Goal: Task Accomplishment & Management: Use online tool/utility

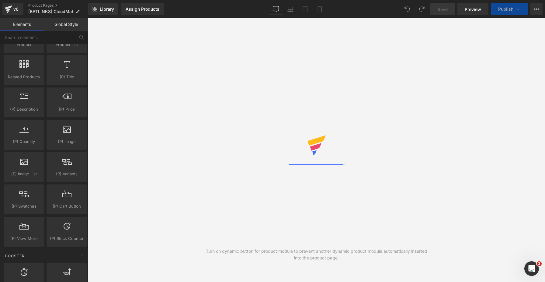
scroll to position [522, 0]
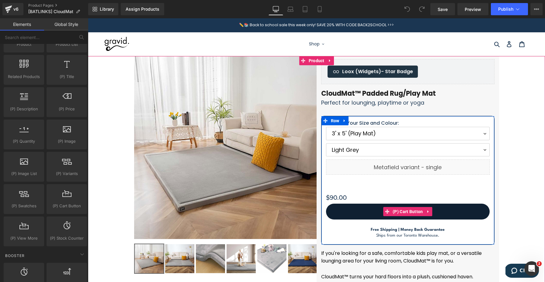
click at [364, 212] on button "ADD TO CART" at bounding box center [408, 211] width 164 height 16
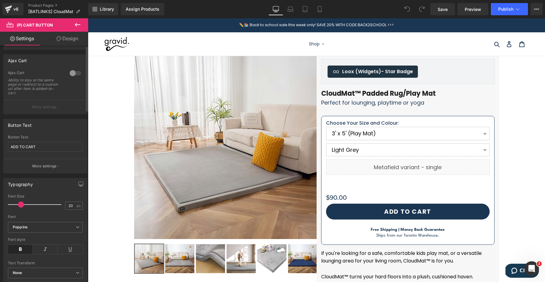
scroll to position [0, 0]
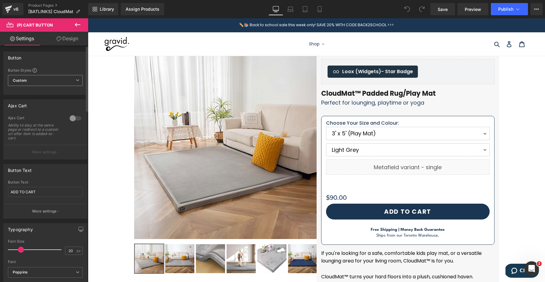
click at [30, 78] on span "Custom Setup Global Style" at bounding box center [45, 80] width 75 height 11
click at [30, 66] on div "Button Button Styles Custom Custom Setup Global Style Custom Setup Global Style…" at bounding box center [45, 72] width 84 height 43
click at [80, 23] on icon at bounding box center [77, 24] width 7 height 7
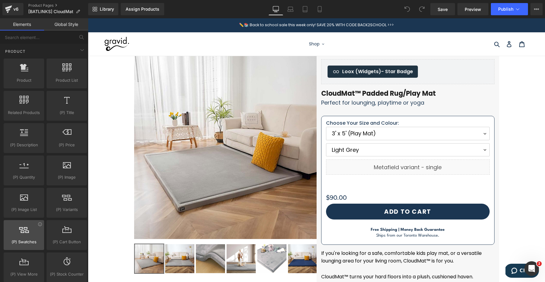
scroll to position [490, 0]
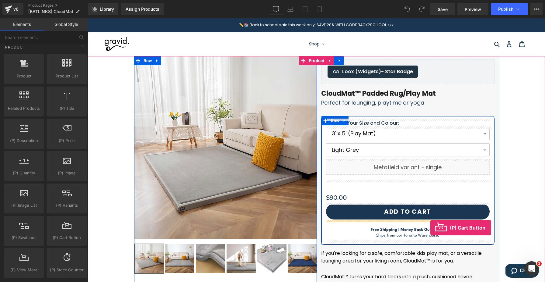
drag, startPoint x: 150, startPoint y: 244, endPoint x: 431, endPoint y: 227, distance: 281.2
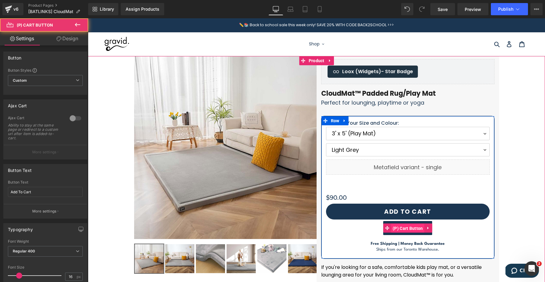
click at [413, 225] on span "(P) Cart Button" at bounding box center [407, 227] width 33 height 9
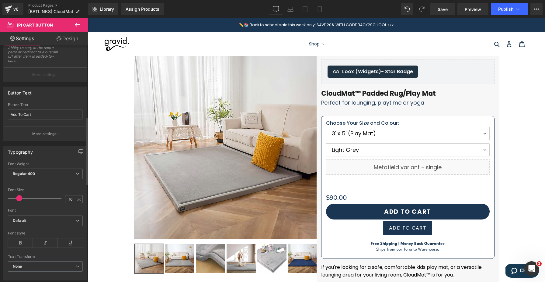
scroll to position [0, 0]
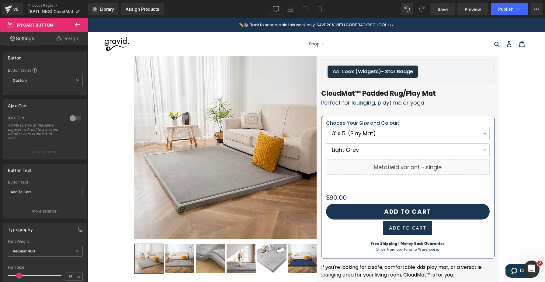
click at [530, 268] on icon "Open Intercom Messenger" at bounding box center [531, 267] width 10 height 10
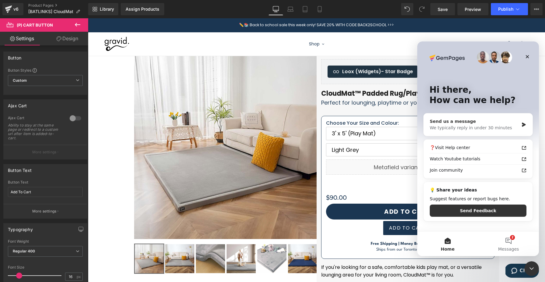
click at [458, 130] on div "We typically reply in under 30 minutes" at bounding box center [474, 128] width 89 height 6
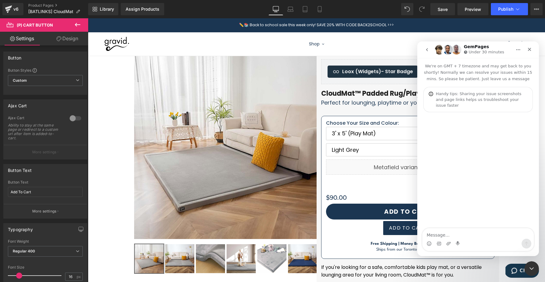
click at [454, 232] on textarea "Message…" at bounding box center [478, 233] width 111 height 10
type textarea "hi how do i add the "pay with apple pay" / "pay with google pay" button under m…"
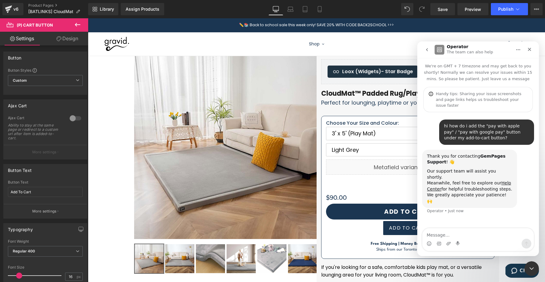
click at [77, 26] on div at bounding box center [272, 131] width 545 height 263
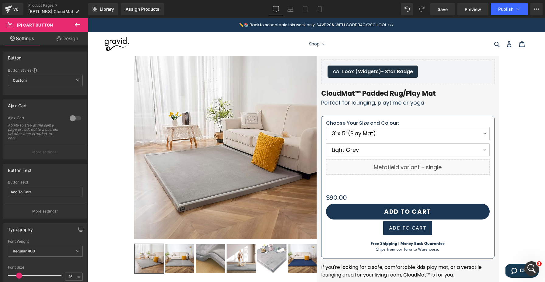
click at [77, 26] on icon at bounding box center [77, 24] width 7 height 7
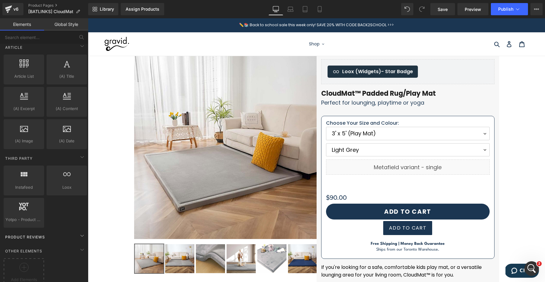
scroll to position [1066, 0]
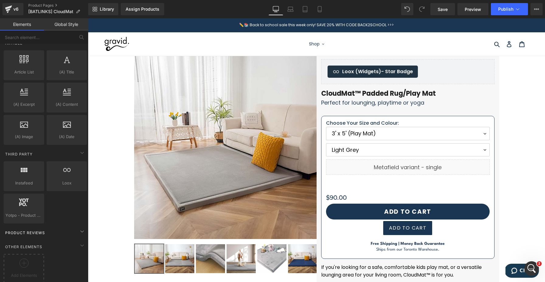
click at [53, 226] on div "Product Reviews" at bounding box center [45, 232] width 86 height 12
click at [71, 226] on div "Product Reviews" at bounding box center [45, 232] width 86 height 12
click at [24, 40] on input "text" at bounding box center [37, 36] width 75 height 13
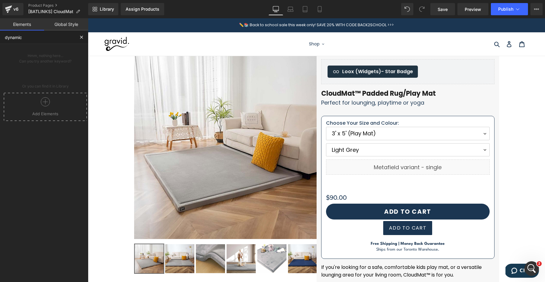
type input "dynamic"
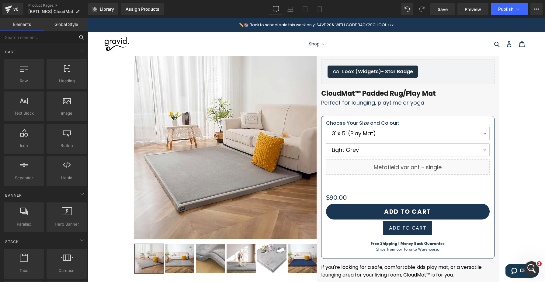
click at [45, 41] on input "text" at bounding box center [37, 36] width 75 height 13
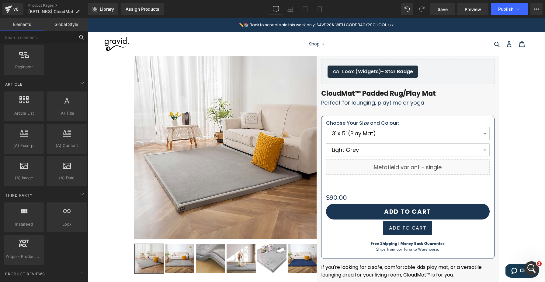
scroll to position [1066, 0]
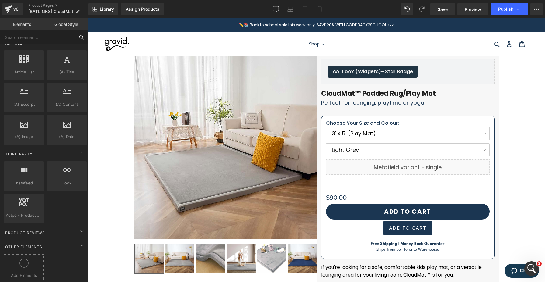
click at [32, 258] on div at bounding box center [23, 265] width 37 height 14
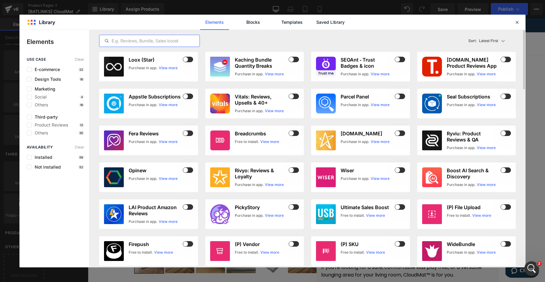
click at [153, 43] on input "text" at bounding box center [150, 40] width 100 height 7
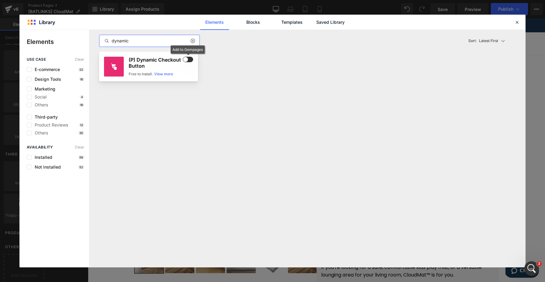
type input "dynamic"
click at [180, 61] on h3 "(P) Dynamic Checkout Button" at bounding box center [155, 63] width 53 height 12
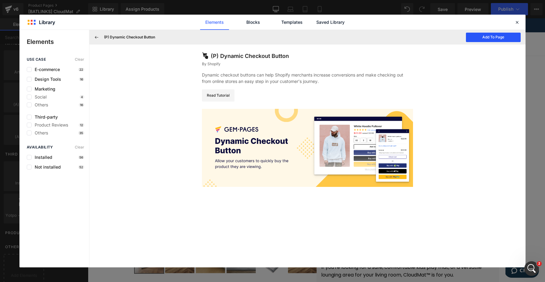
click at [479, 37] on button "Add To Page" at bounding box center [493, 37] width 55 height 9
click at [519, 23] on icon at bounding box center [517, 21] width 5 height 5
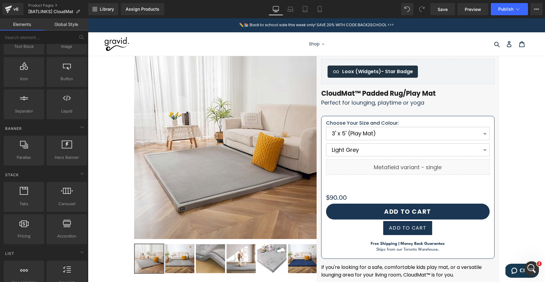
scroll to position [0, 0]
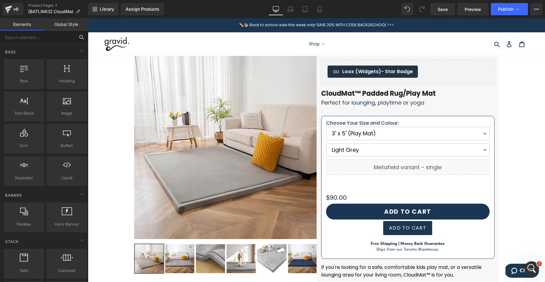
click at [29, 41] on input "text" at bounding box center [37, 36] width 75 height 13
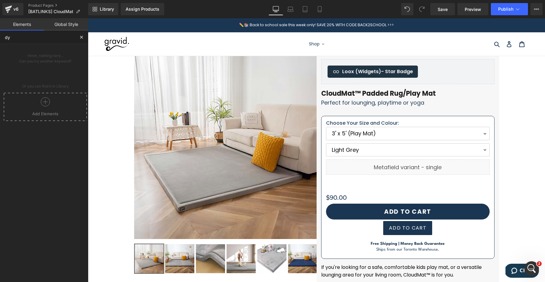
type input "d"
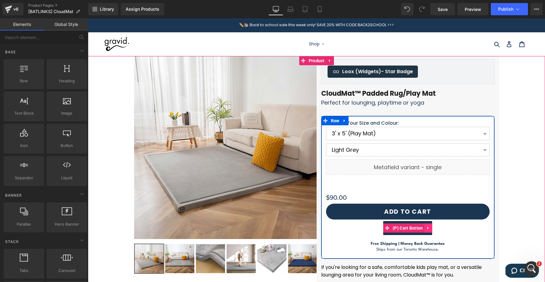
click at [429, 228] on icon at bounding box center [429, 228] width 4 height 5
click at [433, 227] on icon at bounding box center [433, 228] width 4 height 5
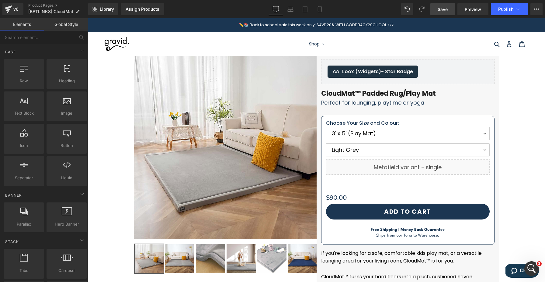
click at [442, 8] on span "Save" at bounding box center [443, 9] width 10 height 6
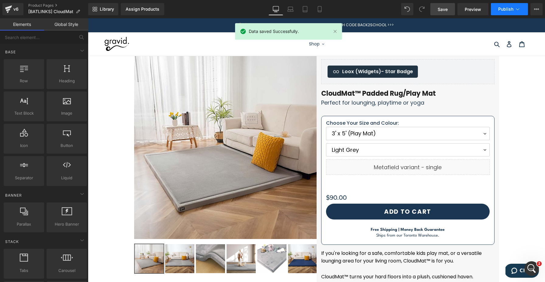
click at [512, 12] on button "Publish" at bounding box center [509, 9] width 37 height 12
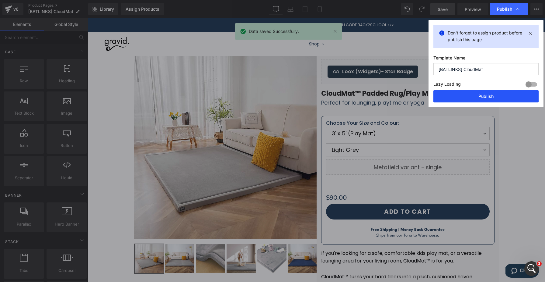
click at [472, 97] on button "Publish" at bounding box center [486, 96] width 105 height 12
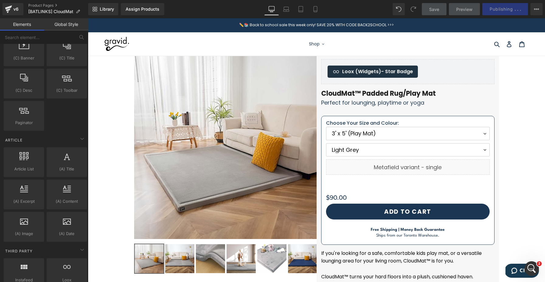
scroll to position [1066, 0]
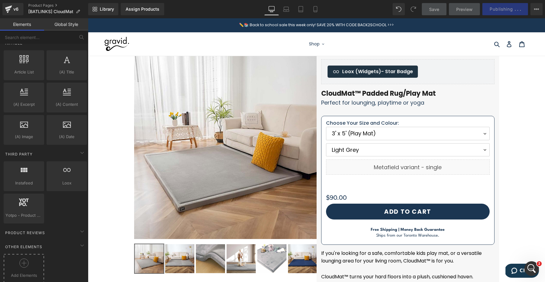
click at [31, 258] on div at bounding box center [23, 265] width 37 height 14
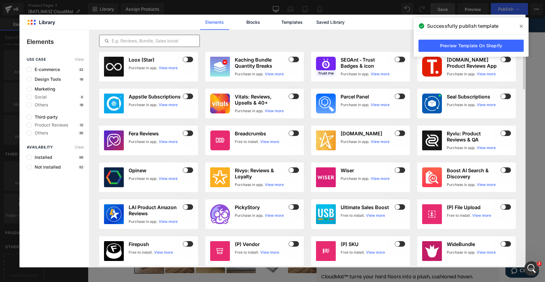
click at [181, 40] on input "text" at bounding box center [150, 40] width 100 height 7
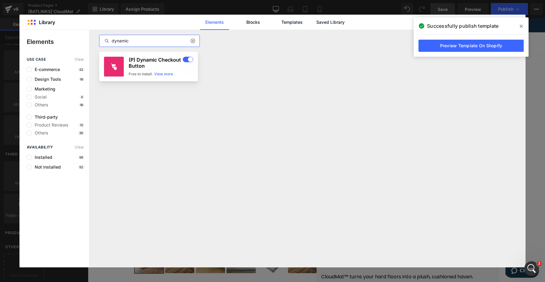
type input "dynamic"
click at [147, 60] on h3 "(P) Dynamic Checkout Button" at bounding box center [155, 63] width 53 height 12
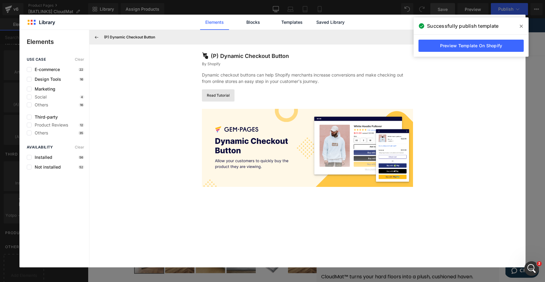
click at [216, 100] on link "Read Tutorial" at bounding box center [218, 95] width 33 height 12
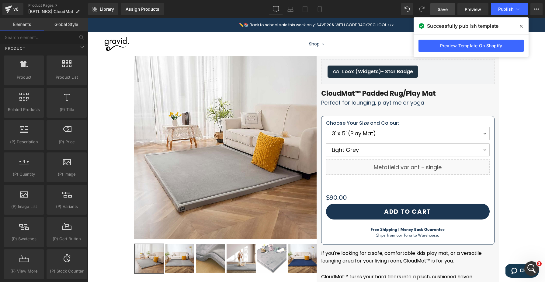
scroll to position [494, 0]
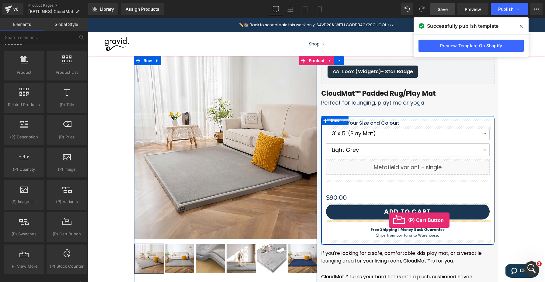
drag, startPoint x: 145, startPoint y: 247, endPoint x: 389, endPoint y: 220, distance: 245.3
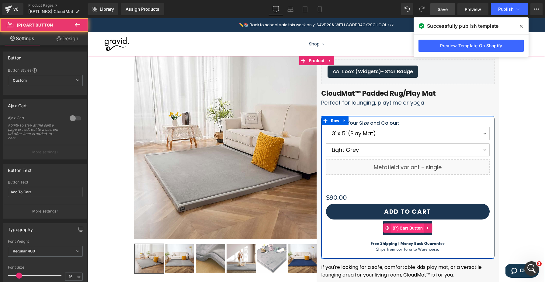
click at [398, 226] on span "(P) Cart Button" at bounding box center [407, 227] width 33 height 9
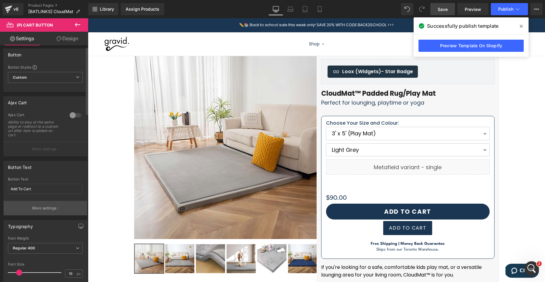
scroll to position [0, 0]
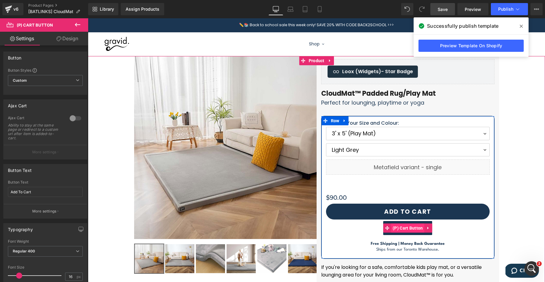
click at [422, 227] on span "(P) Cart Button" at bounding box center [407, 227] width 33 height 9
click at [429, 227] on icon at bounding box center [429, 228] width 4 height 5
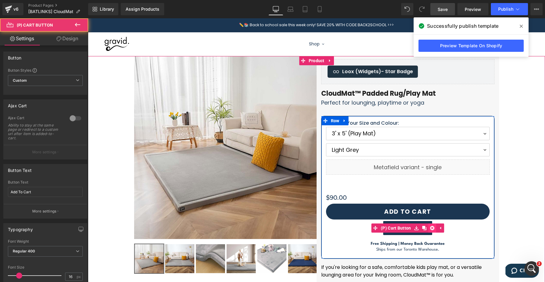
click at [431, 227] on icon at bounding box center [433, 228] width 4 height 4
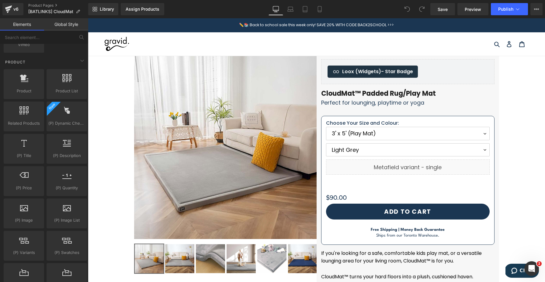
scroll to position [479, 0]
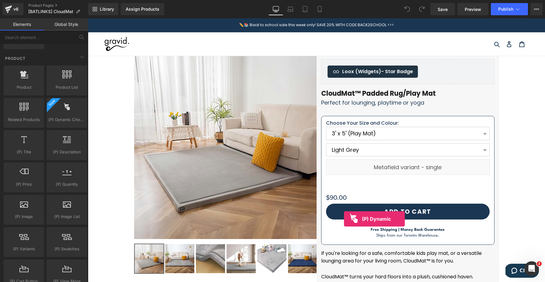
drag, startPoint x: 146, startPoint y: 130, endPoint x: 344, endPoint y: 219, distance: 216.9
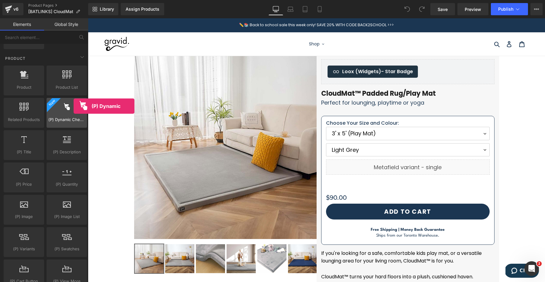
click at [74, 106] on div at bounding box center [66, 110] width 37 height 14
click at [82, 103] on div at bounding box center [66, 110] width 37 height 14
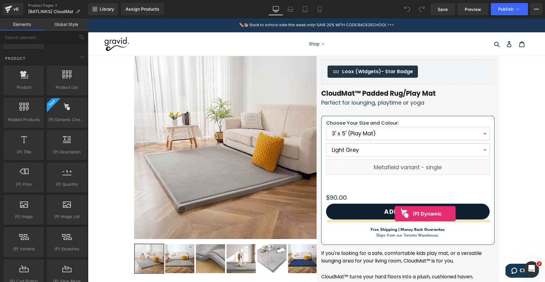
drag, startPoint x: 149, startPoint y: 132, endPoint x: 396, endPoint y: 215, distance: 260.7
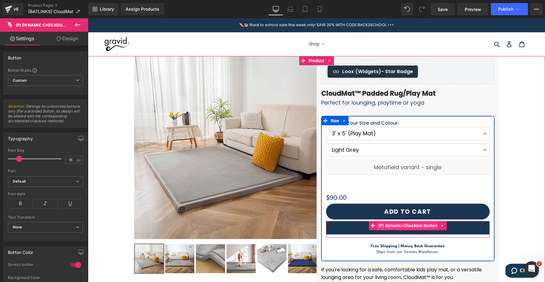
click at [401, 225] on span "(P) Dynamic Checkout Button" at bounding box center [408, 225] width 62 height 9
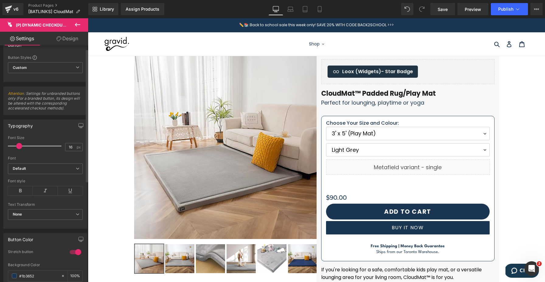
scroll to position [0, 0]
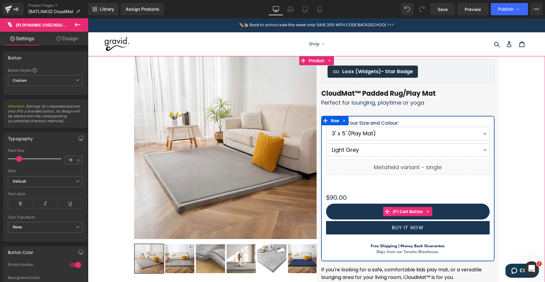
click at [387, 207] on span at bounding box center [388, 211] width 8 height 9
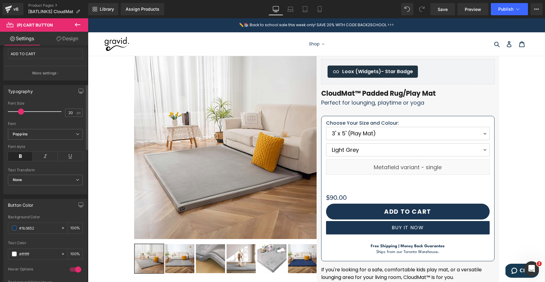
scroll to position [137, 0]
drag, startPoint x: 43, startPoint y: 226, endPoint x: 42, endPoint y: 217, distance: 8.9
click at [43, 217] on div "Background Color #1b3652 100 %" at bounding box center [45, 229] width 75 height 26
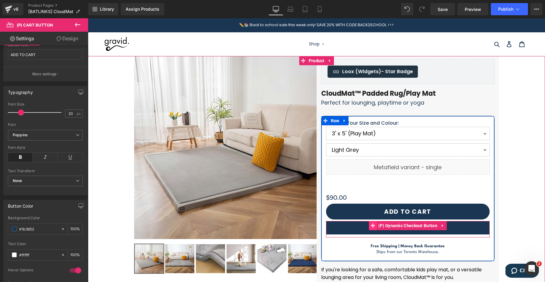
click at [370, 225] on span at bounding box center [373, 225] width 8 height 9
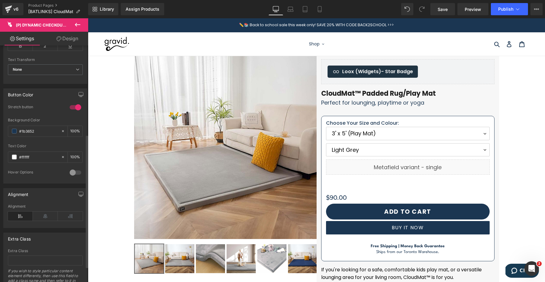
scroll to position [156, 0]
click at [39, 129] on input "#1b3652" at bounding box center [38, 132] width 39 height 7
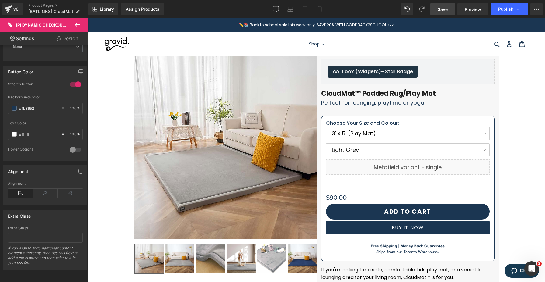
click at [447, 14] on link "Save" at bounding box center [443, 9] width 25 height 12
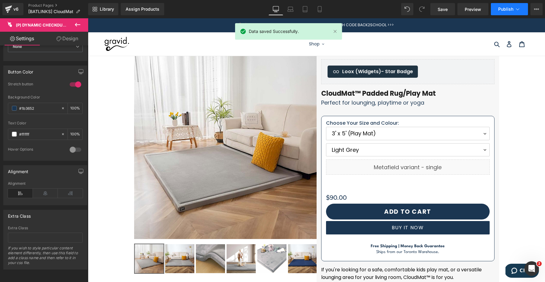
click at [501, 9] on span "Publish" at bounding box center [506, 9] width 15 height 5
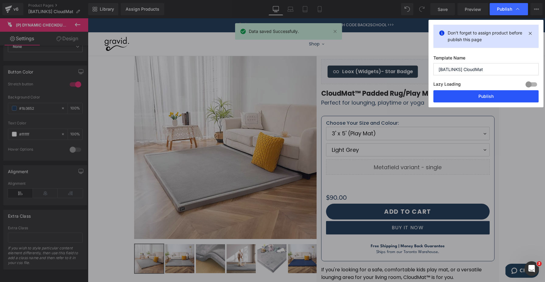
click at [472, 97] on button "Publish" at bounding box center [486, 96] width 105 height 12
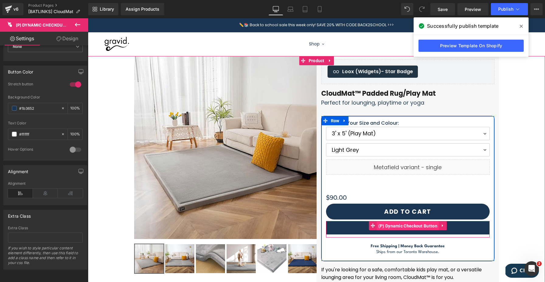
click at [401, 227] on span "(P) Dynamic Checkout Button" at bounding box center [408, 225] width 62 height 9
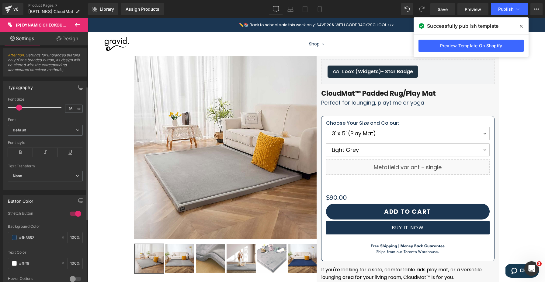
scroll to position [46, 0]
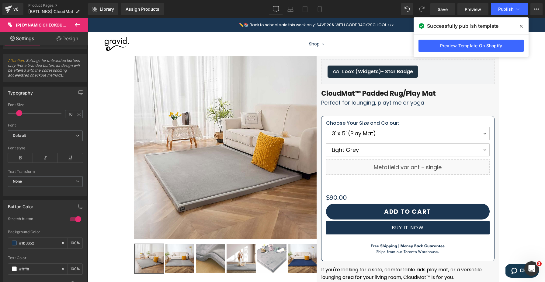
click at [55, 42] on link "Design" at bounding box center [67, 39] width 44 height 14
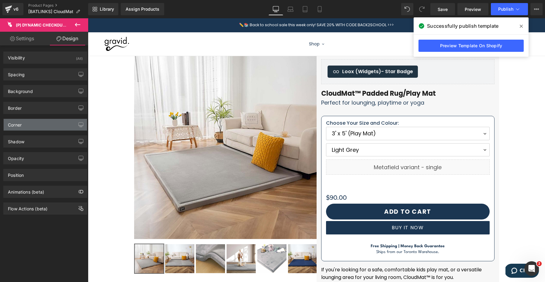
click at [37, 124] on div "Corner" at bounding box center [45, 125] width 83 height 12
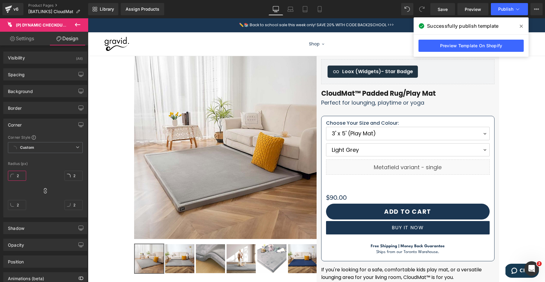
click at [17, 174] on input "2" at bounding box center [17, 175] width 18 height 10
type input "0"
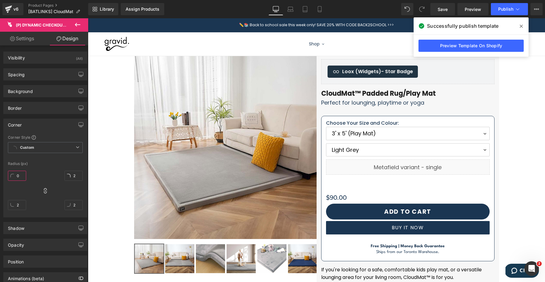
type input "0"
type input "10"
type input "1"
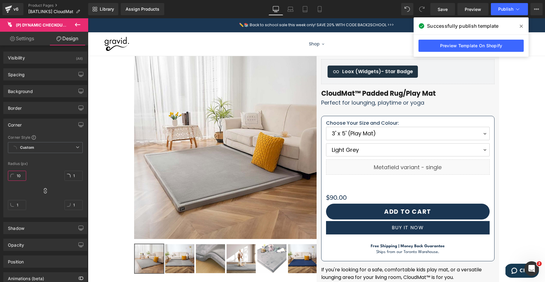
type input "10"
type input "100"
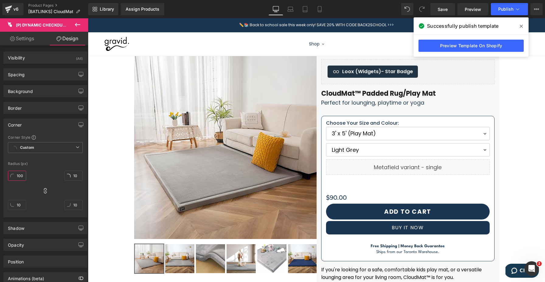
type input "100"
click at [62, 161] on div "Radius (px)" at bounding box center [45, 163] width 75 height 4
click at [14, 45] on link "Settings" at bounding box center [22, 39] width 44 height 14
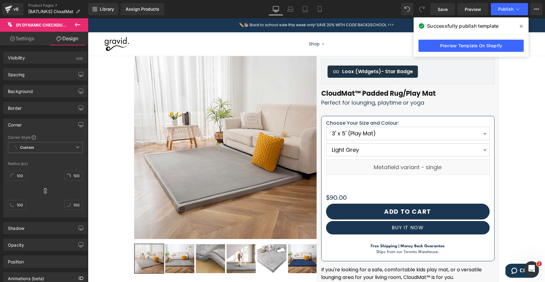
type input "100"
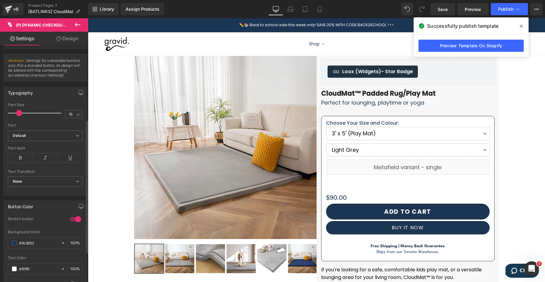
scroll to position [137, 0]
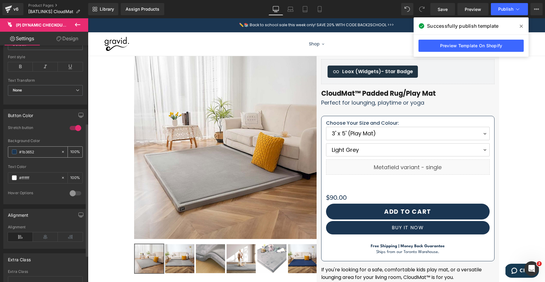
click at [13, 149] on span at bounding box center [14, 151] width 5 height 5
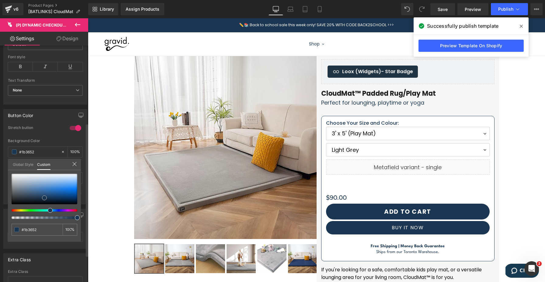
type input "#03070c"
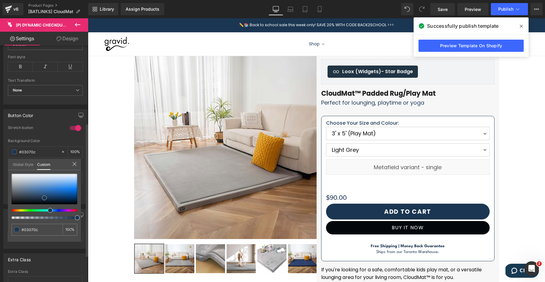
click at [44, 203] on div at bounding box center [45, 189] width 66 height 30
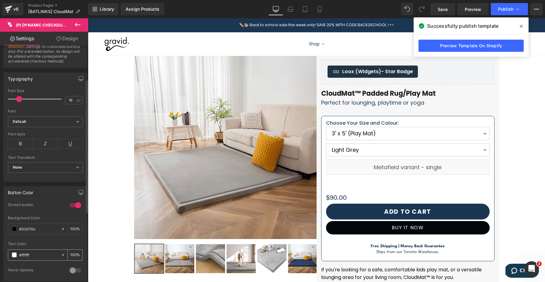
scroll to position [42, 0]
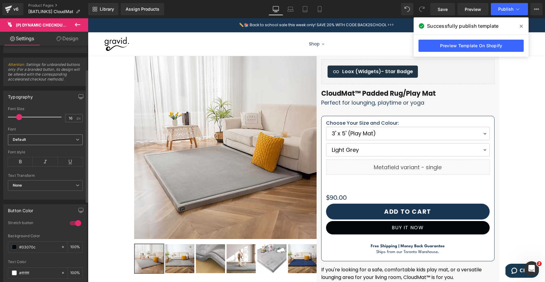
click at [25, 140] on icon "Default" at bounding box center [19, 139] width 13 height 5
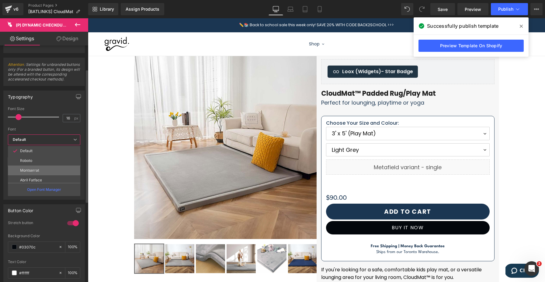
click at [24, 170] on p "Montserrat" at bounding box center [29, 170] width 19 height 4
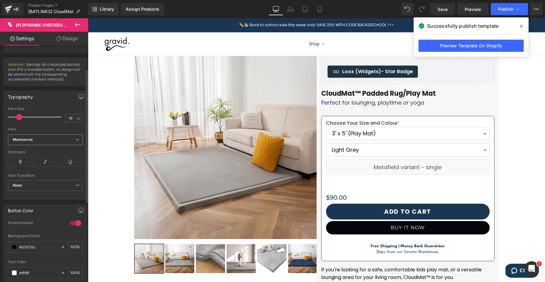
click at [25, 139] on icon "Montserrat" at bounding box center [23, 139] width 20 height 5
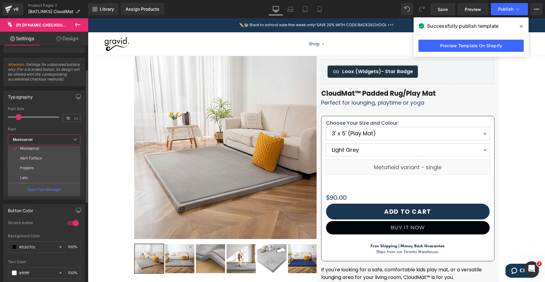
scroll to position [23, 0]
click at [30, 168] on li "Poppins" at bounding box center [45, 167] width 75 height 10
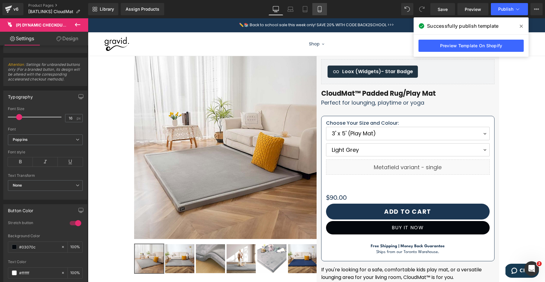
click at [319, 13] on link "Mobile" at bounding box center [320, 9] width 15 height 12
type input "100"
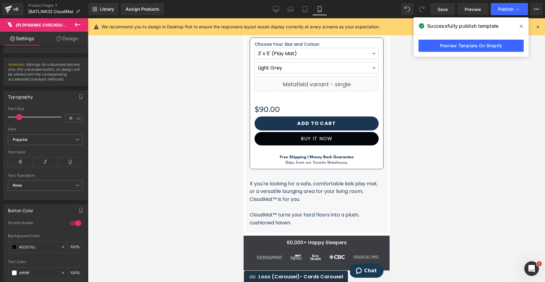
scroll to position [308, 0]
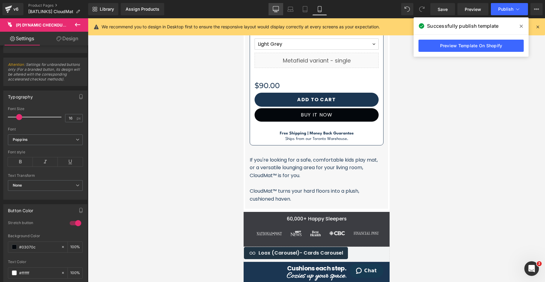
click at [275, 10] on icon at bounding box center [276, 9] width 6 height 6
type input "100"
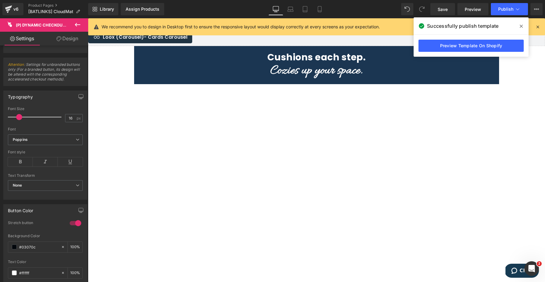
scroll to position [113, 0]
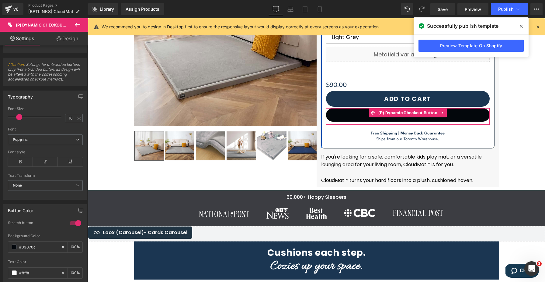
click at [392, 114] on span "(P) Dynamic Checkout Button" at bounding box center [408, 112] width 62 height 9
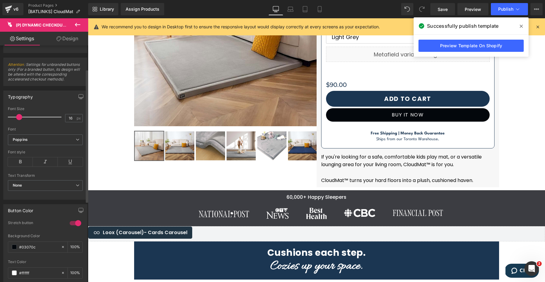
click at [17, 116] on span at bounding box center [19, 117] width 6 height 6
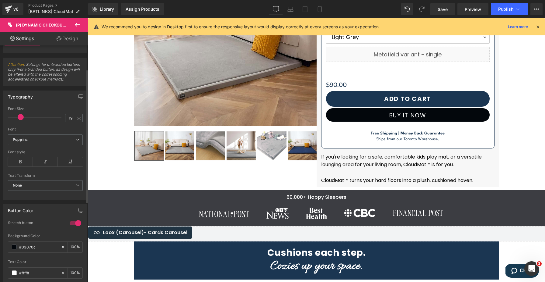
type input "18"
click at [17, 159] on icon at bounding box center [20, 161] width 25 height 9
click at [286, 9] on link "Laptop" at bounding box center [290, 9] width 15 height 12
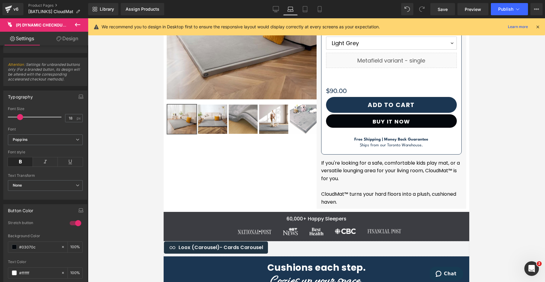
type input "100"
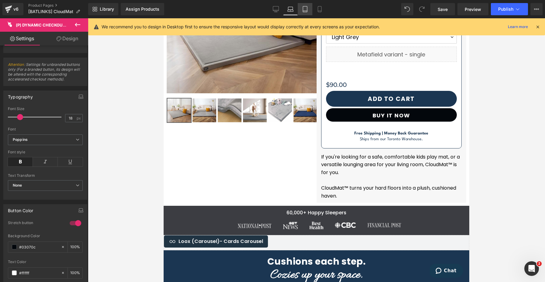
click at [300, 10] on link "Tablet" at bounding box center [305, 9] width 15 height 12
type input "100"
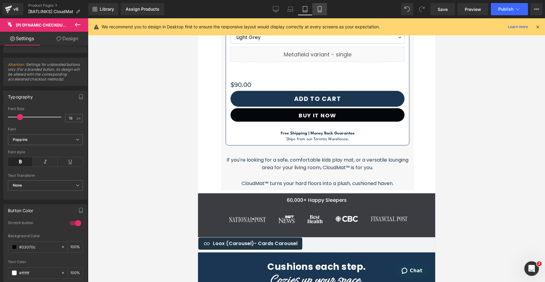
click at [316, 10] on link "Mobile" at bounding box center [320, 9] width 15 height 12
type input "100"
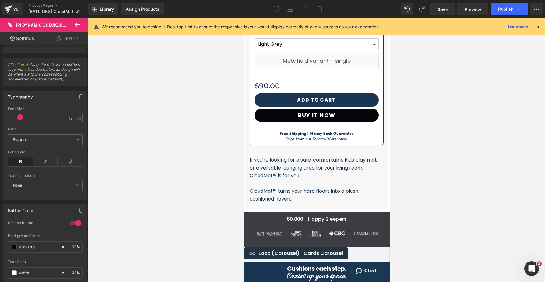
scroll to position [308, 0]
click at [82, 100] on button "button" at bounding box center [81, 97] width 10 height 12
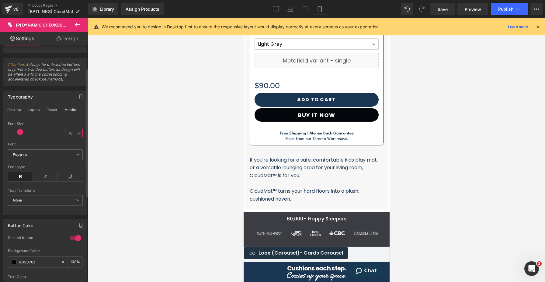
click at [70, 129] on input "18" at bounding box center [70, 133] width 11 height 8
click at [19, 131] on span at bounding box center [20, 132] width 6 height 6
click at [51, 109] on button "Tablet" at bounding box center [52, 109] width 17 height 10
type input "18"
type input "100"
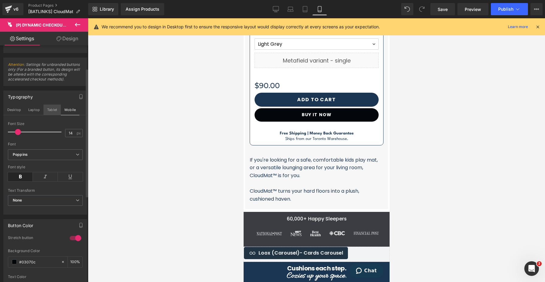
type input "100"
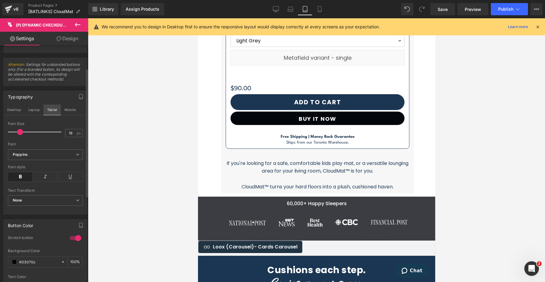
scroll to position [383, 0]
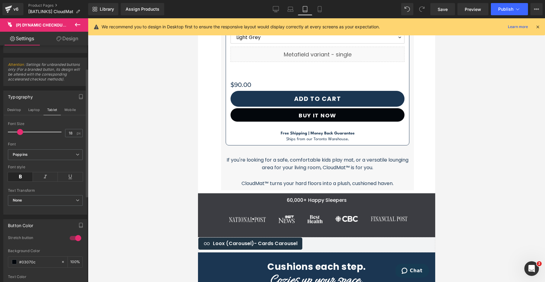
click at [19, 131] on span at bounding box center [20, 132] width 6 height 6
click at [40, 109] on button "Laptop" at bounding box center [34, 109] width 19 height 10
type input "18"
type input "100"
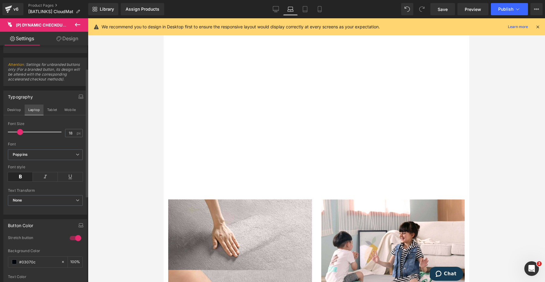
scroll to position [119, 0]
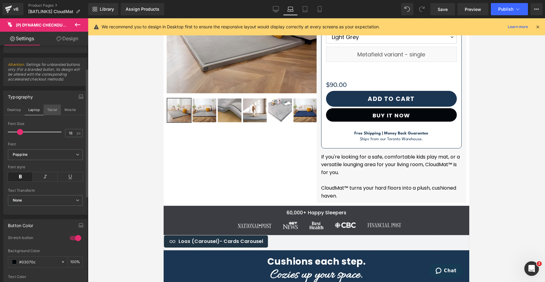
click at [49, 110] on button "Tablet" at bounding box center [52, 109] width 17 height 10
type input "16"
type input "100"
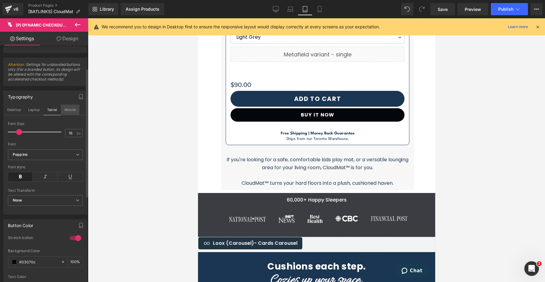
click at [65, 111] on button "Mobile" at bounding box center [70, 109] width 19 height 10
type input "14"
type input "100"
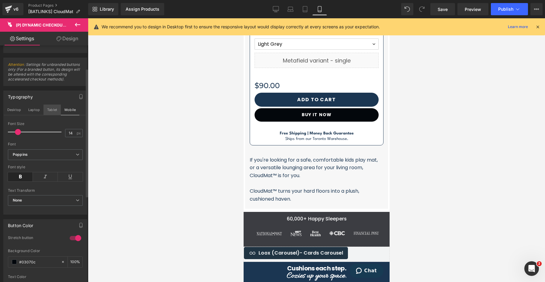
click at [48, 111] on button "Tablet" at bounding box center [52, 109] width 17 height 10
type input "16"
type input "100"
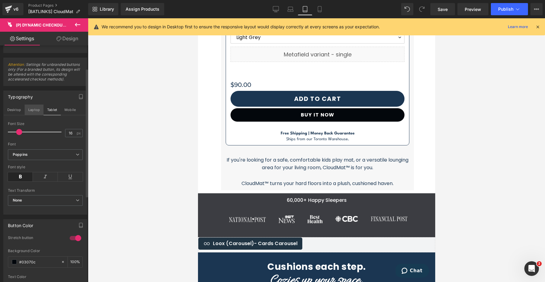
click at [29, 110] on button "Laptop" at bounding box center [34, 109] width 19 height 10
type input "18"
type input "100"
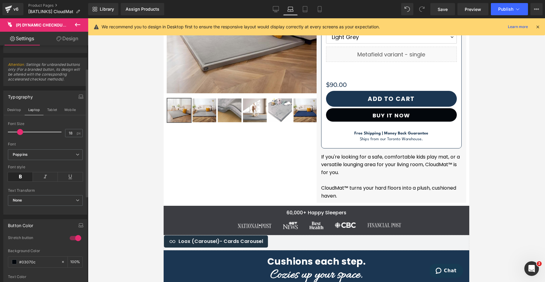
click at [20, 132] on span at bounding box center [20, 132] width 6 height 6
click at [13, 113] on button "Desktop" at bounding box center [14, 109] width 21 height 10
type input "18"
type input "100"
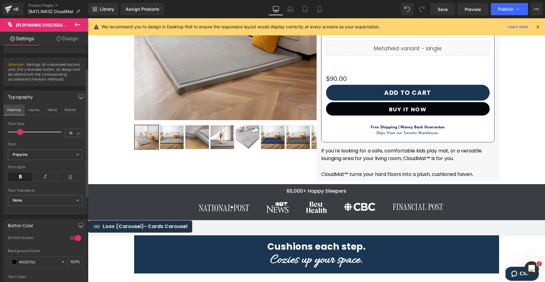
scroll to position [113, 0]
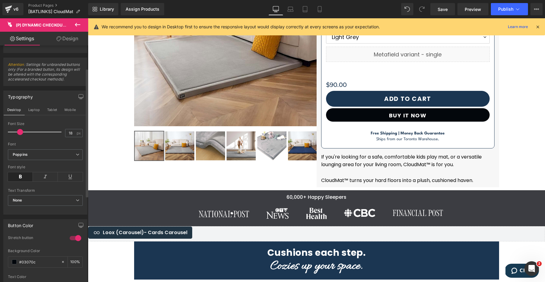
click at [21, 130] on span at bounding box center [20, 132] width 6 height 6
click at [19, 177] on icon at bounding box center [20, 176] width 25 height 9
click at [31, 108] on button "Laptop" at bounding box center [34, 109] width 19 height 10
type input "18"
type input "100"
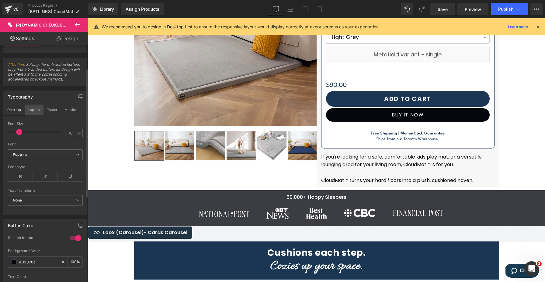
type input "100"
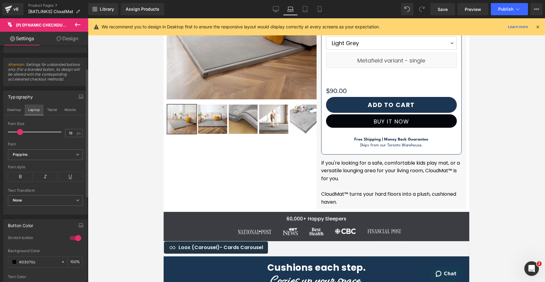
scroll to position [119, 0]
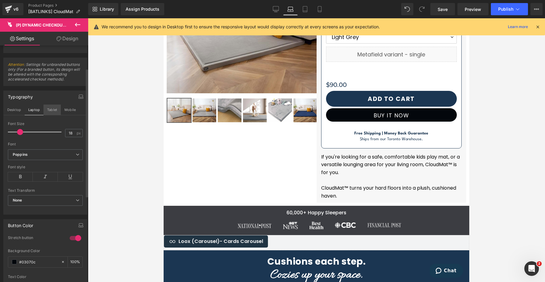
click at [51, 113] on button "Tablet" at bounding box center [52, 109] width 17 height 10
type input "16"
type input "100"
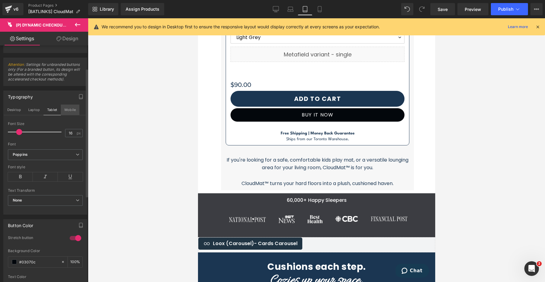
click at [63, 110] on button "Mobile" at bounding box center [70, 109] width 19 height 10
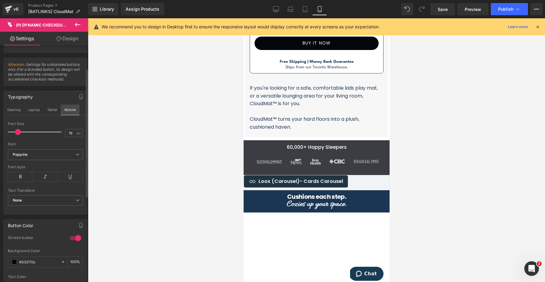
type input "14"
type input "100"
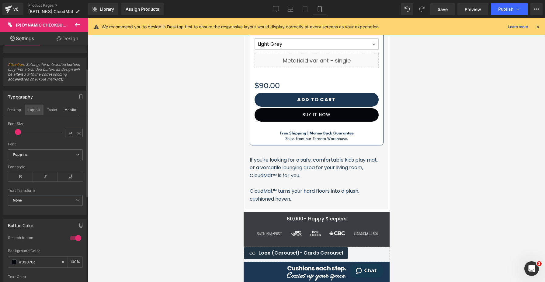
click at [37, 111] on button "Laptop" at bounding box center [34, 109] width 19 height 10
type input "18"
type input "100"
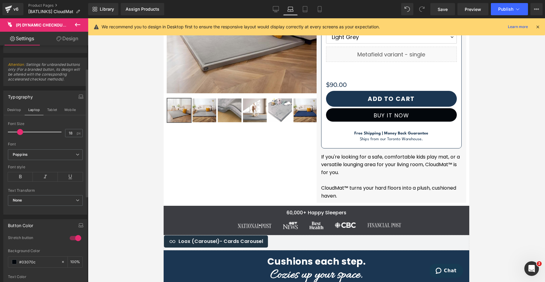
click at [19, 130] on span at bounding box center [20, 132] width 6 height 6
type input "16"
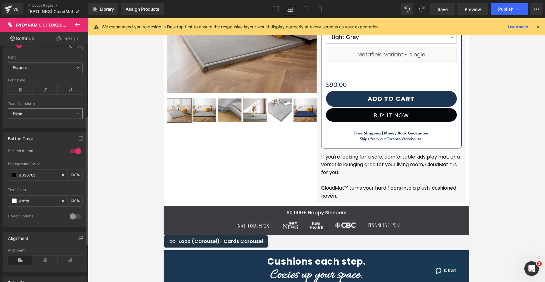
scroll to position [198, 0]
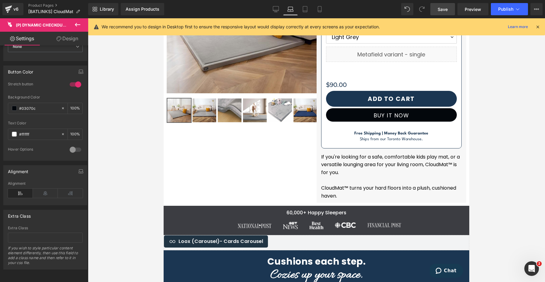
click at [438, 7] on link "Save" at bounding box center [443, 9] width 25 height 12
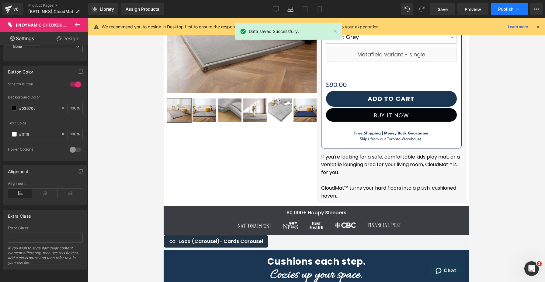
click at [504, 10] on span "Publish" at bounding box center [506, 9] width 15 height 5
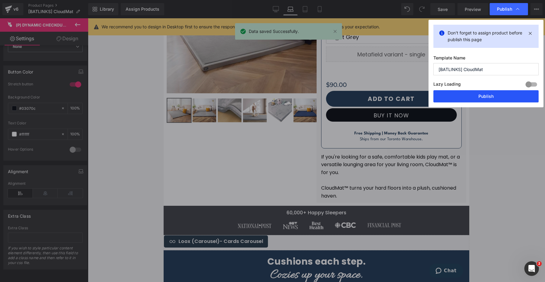
click at [462, 93] on button "Publish" at bounding box center [486, 96] width 105 height 12
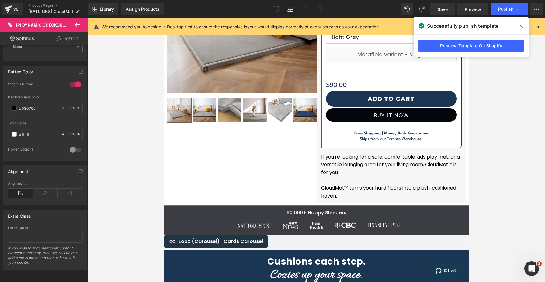
click at [394, 110] on div "Buy it now (P) Dynamic Checkout Button" at bounding box center [391, 116] width 131 height 16
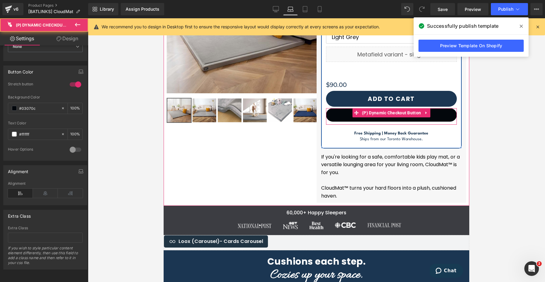
click at [394, 110] on span "(P) Dynamic Checkout Button" at bounding box center [392, 112] width 62 height 9
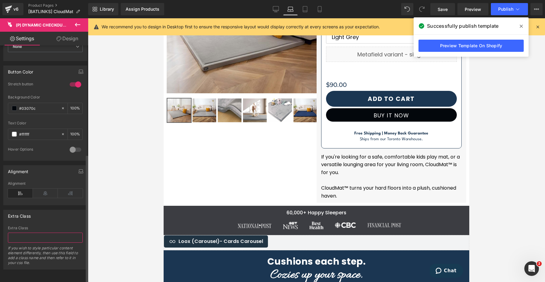
click at [35, 232] on input "text" at bounding box center [45, 237] width 75 height 10
paste input ".dynamic-checkout-subtext { font-size: 14px !important; /* Adjust the pixel val…"
type input ".dynamic-checkout-subtext { font-size: 14px !important; /* Adjust the pixel val…"
click at [35, 232] on input "text" at bounding box center [45, 237] width 75 height 10
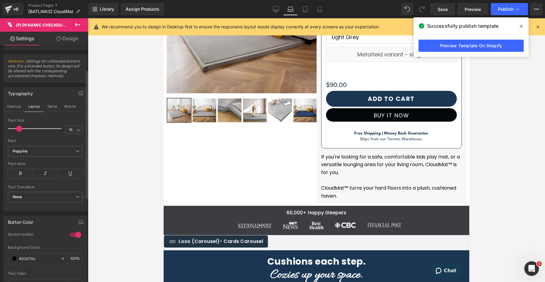
scroll to position [44, 0]
click at [16, 10] on div "v6" at bounding box center [16, 9] width 8 height 8
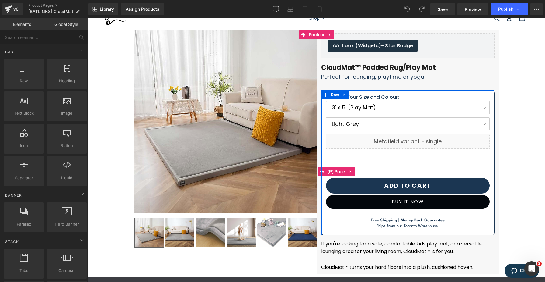
scroll to position [28, 0]
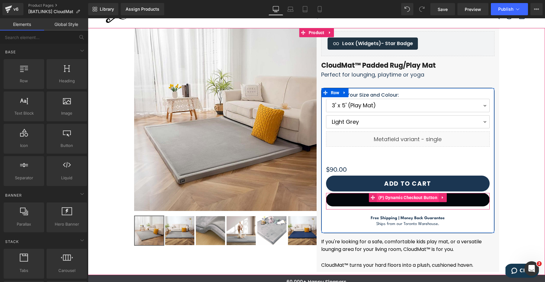
click at [414, 198] on span "(P) Dynamic Checkout Button" at bounding box center [408, 197] width 62 height 9
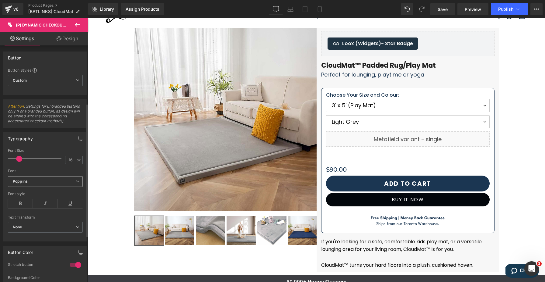
scroll to position [184, 0]
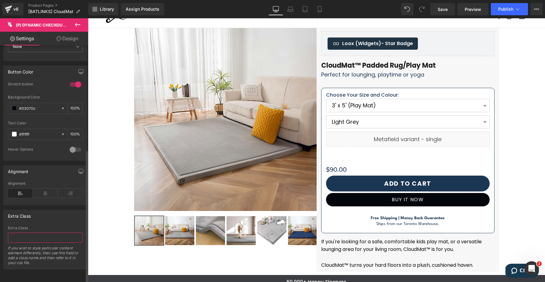
click at [35, 234] on input "text" at bounding box center [45, 237] width 75 height 10
click at [519, 272] on span "Chat" at bounding box center [516, 270] width 9 height 6
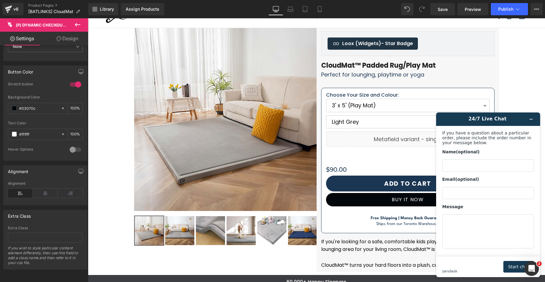
scroll to position [0, 0]
click at [482, 163] on input "Name (optional)" at bounding box center [489, 165] width 92 height 12
click at [535, 120] on button "Minimize widget" at bounding box center [532, 119] width 10 height 9
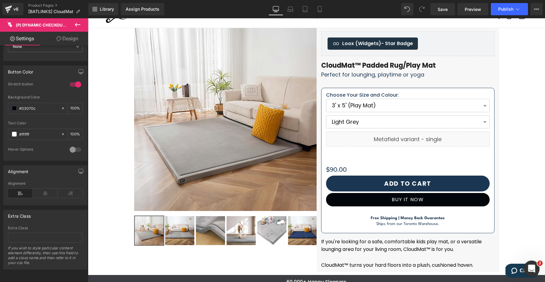
click at [534, 265] on icon "Open Intercom Messenger" at bounding box center [531, 267] width 10 height 10
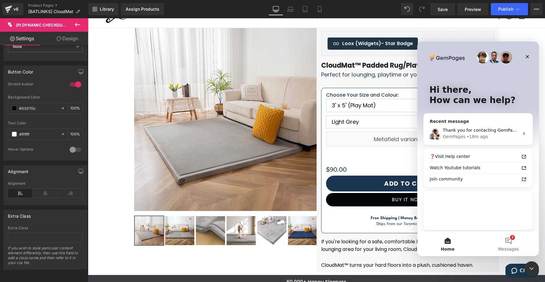
click at [465, 132] on div "Thank you for contacting GemPages Support! 👋 Our support team will assist you s…" at bounding box center [481, 130] width 76 height 6
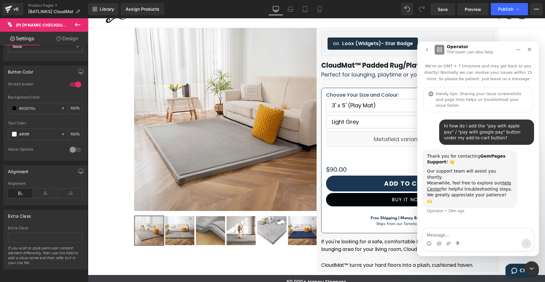
click at [455, 237] on textarea "Message…" at bounding box center [478, 233] width 111 height 10
type textarea "hi actually i got it working with the (p) dynamic checkout module"
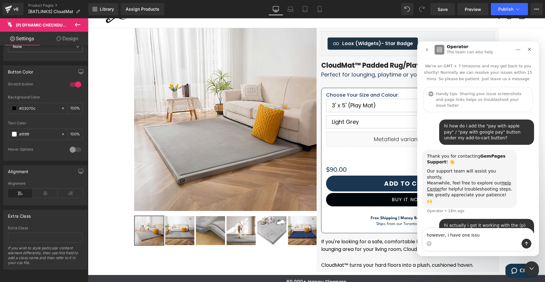
type textarea "however, i have one issue"
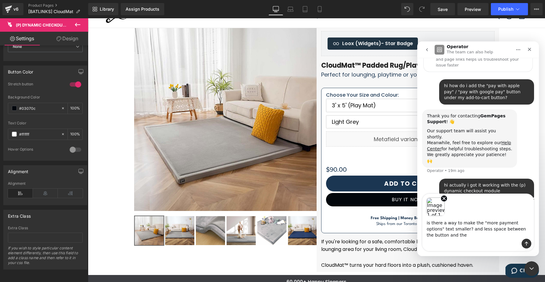
scroll to position [46, 0]
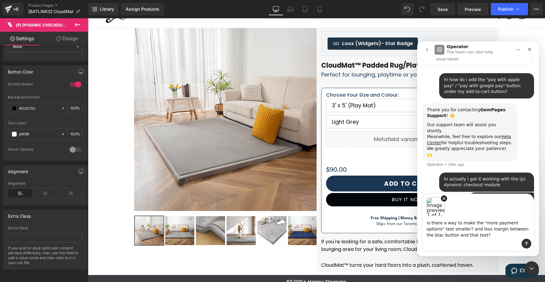
type textarea "is there a way to make the "more payment options" text smaller? and less margin…"
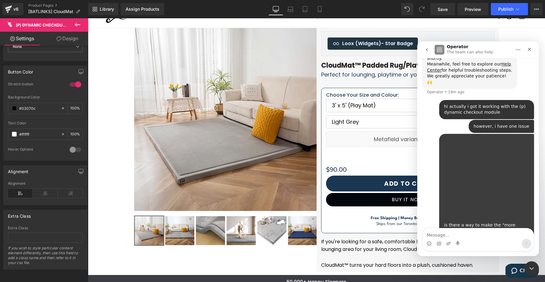
scroll to position [122, 0]
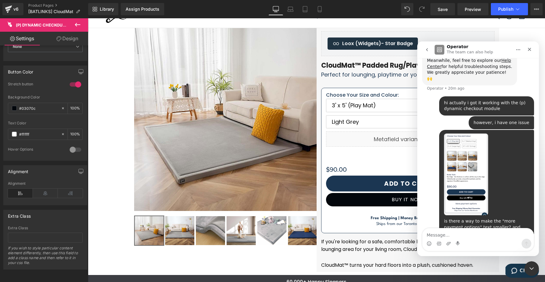
click at [520, 47] on icon "Home" at bounding box center [518, 49] width 5 height 5
click at [519, 47] on icon "Home" at bounding box center [518, 49] width 5 height 5
click at [529, 52] on div "Close" at bounding box center [529, 49] width 11 height 11
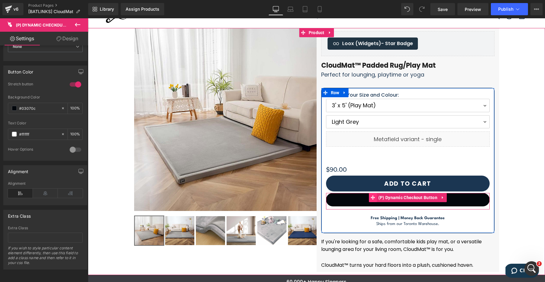
click at [374, 198] on icon at bounding box center [373, 197] width 4 height 5
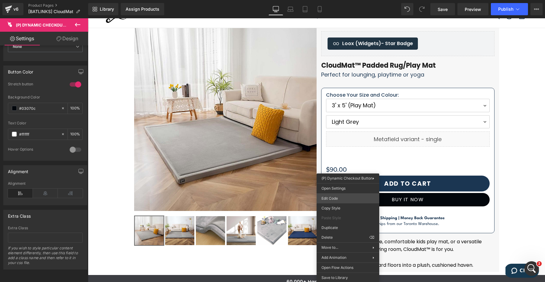
click at [345, 0] on div "(P) Dynamic Checkout Button You are previewing how the will restyle your page. …" at bounding box center [272, 0] width 545 height 0
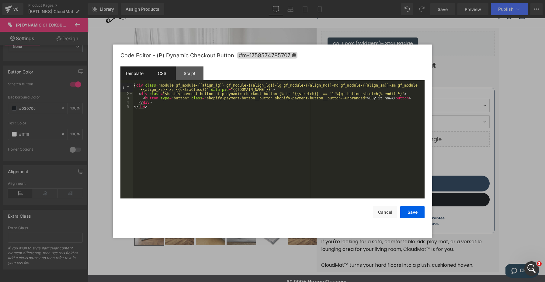
click at [161, 73] on div "CSS" at bounding box center [162, 73] width 28 height 14
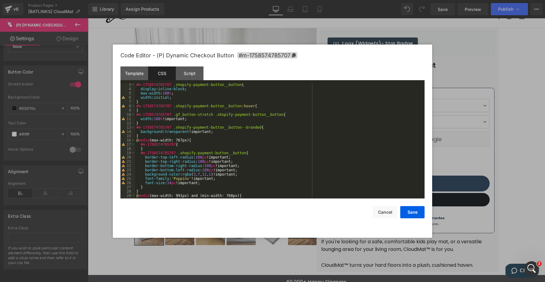
scroll to position [0, 0]
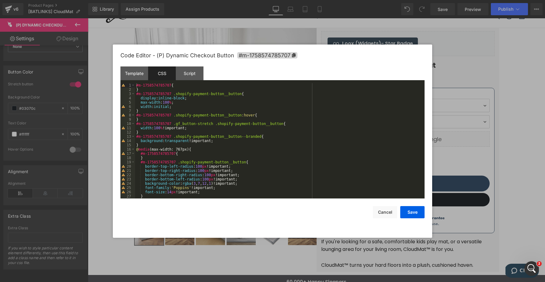
click at [446, 63] on div at bounding box center [272, 141] width 545 height 282
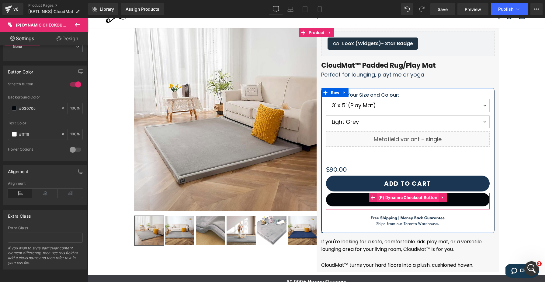
click at [390, 199] on span "(P) Dynamic Checkout Button" at bounding box center [408, 197] width 62 height 9
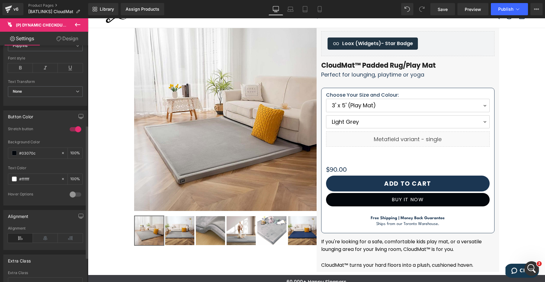
scroll to position [170, 0]
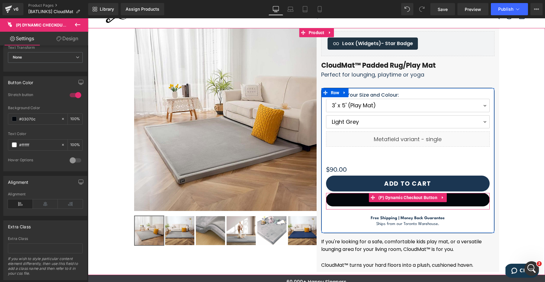
click at [348, 200] on button "Buy it now" at bounding box center [408, 199] width 164 height 13
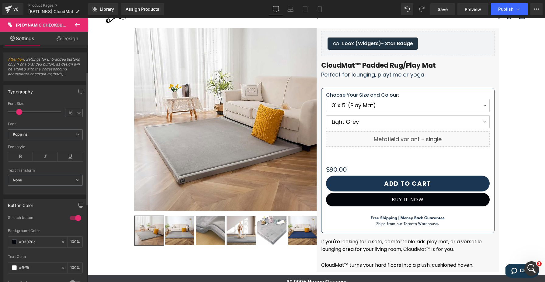
scroll to position [46, 0]
click at [18, 113] on span at bounding box center [19, 112] width 6 height 6
click at [45, 132] on b "Poppins" at bounding box center [44, 134] width 63 height 5
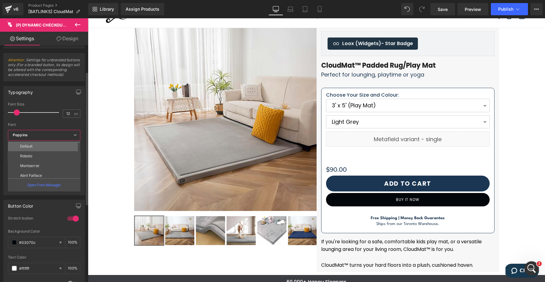
click at [42, 148] on li "Default" at bounding box center [45, 146] width 75 height 10
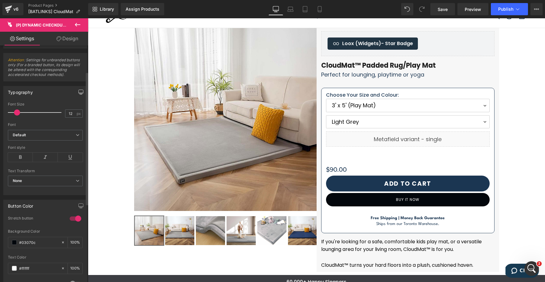
click at [81, 88] on button "button" at bounding box center [81, 92] width 10 height 12
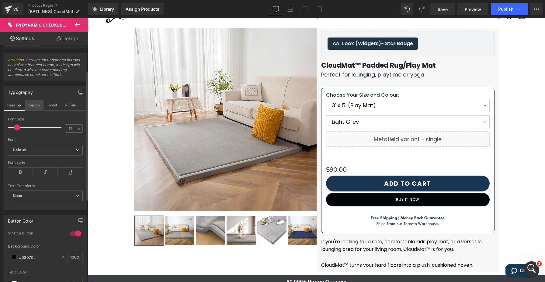
click at [33, 106] on button "Laptop" at bounding box center [34, 105] width 19 height 10
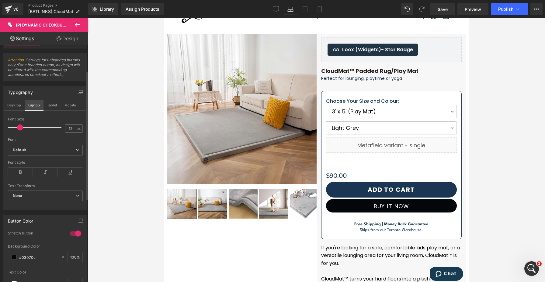
type input "18"
type input "100"
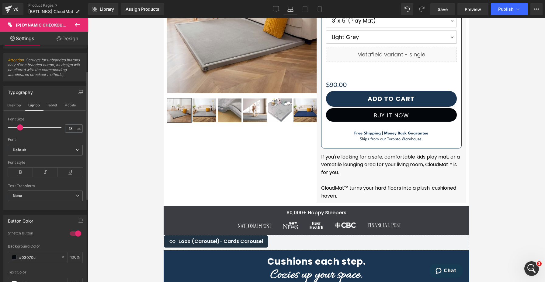
click at [19, 126] on span at bounding box center [20, 127] width 6 height 6
click at [21, 104] on button "Desktop" at bounding box center [14, 105] width 21 height 10
type input "12"
type input "100"
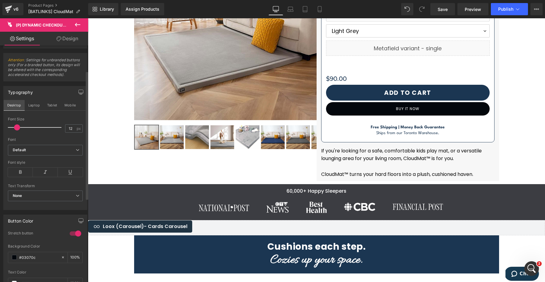
scroll to position [113, 0]
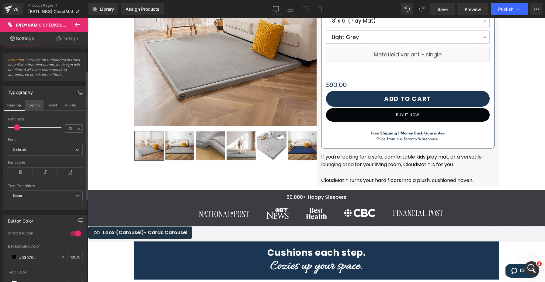
click at [30, 104] on button "Laptop" at bounding box center [34, 105] width 19 height 10
type input "14"
type input "100"
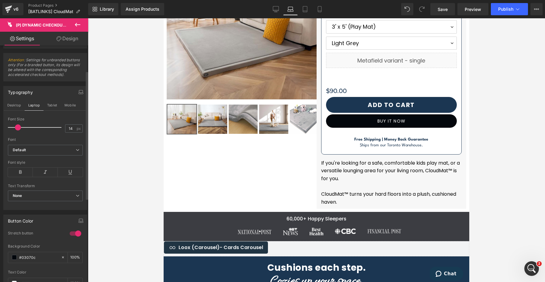
scroll to position [119, 0]
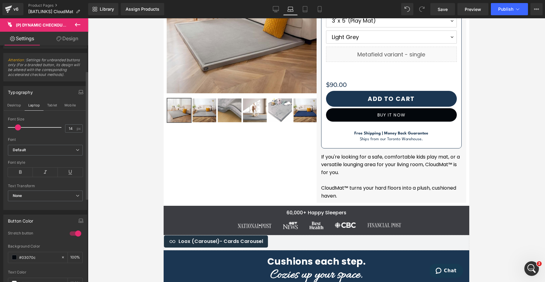
click at [18, 128] on span at bounding box center [18, 127] width 6 height 6
click at [61, 107] on button "Mobile" at bounding box center [70, 105] width 19 height 10
type input "14"
type input "100"
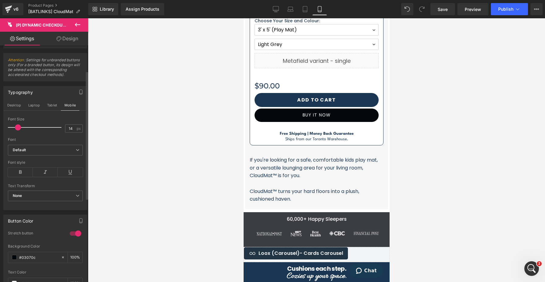
scroll to position [307, 0]
click at [16, 125] on span at bounding box center [18, 127] width 6 height 6
click at [50, 101] on button "Tablet" at bounding box center [52, 105] width 17 height 10
type input "16"
type input "100"
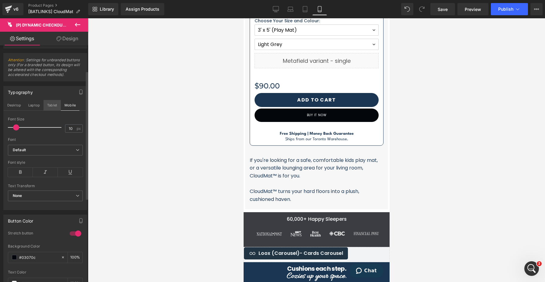
type input "100"
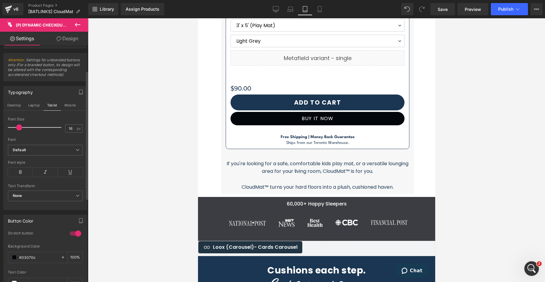
scroll to position [383, 0]
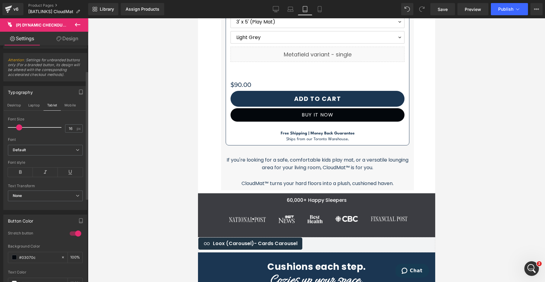
click at [20, 127] on span at bounding box center [19, 127] width 6 height 6
type input "12"
click at [443, 7] on span "Save" at bounding box center [443, 9] width 10 height 6
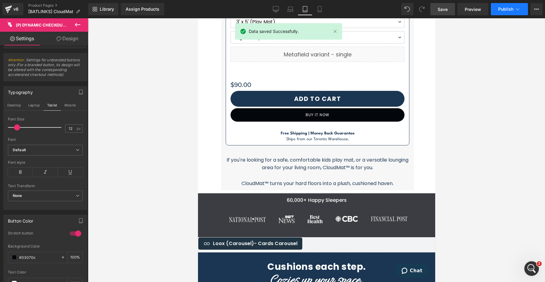
click at [500, 7] on span "Publish" at bounding box center [506, 9] width 15 height 5
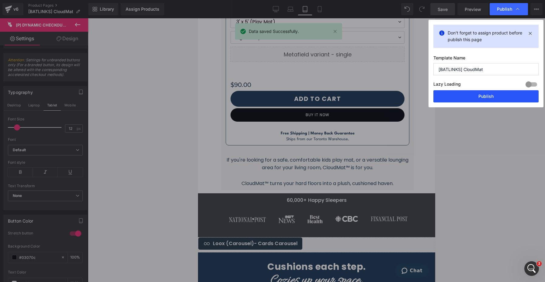
click at [473, 95] on button "Publish" at bounding box center [486, 96] width 105 height 12
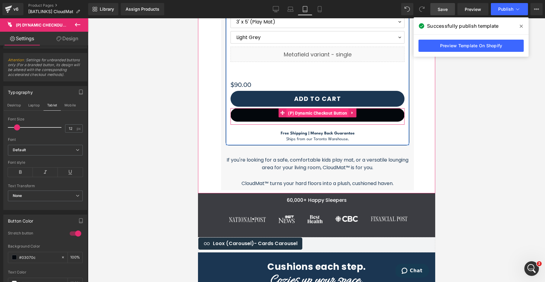
click at [320, 114] on span "(P) Dynamic Checkout Button" at bounding box center [317, 112] width 62 height 9
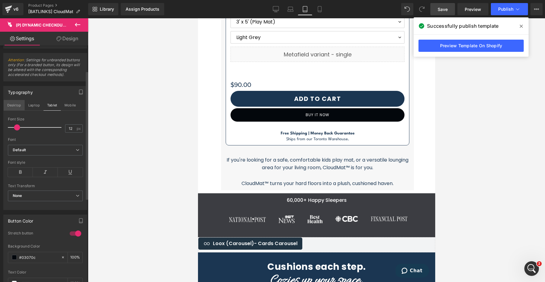
click at [18, 105] on button "Desktop" at bounding box center [14, 105] width 21 height 10
type input "100"
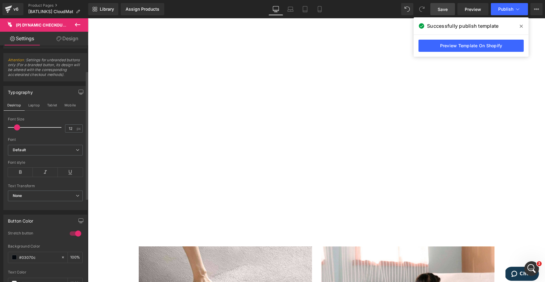
scroll to position [113, 0]
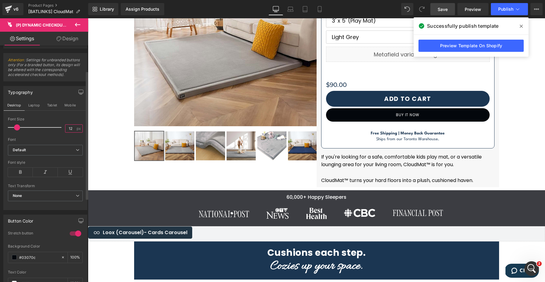
click at [66, 128] on input "12" at bounding box center [70, 129] width 11 height 8
click at [27, 106] on button "Laptop" at bounding box center [34, 105] width 19 height 10
type input "12"
type input "100"
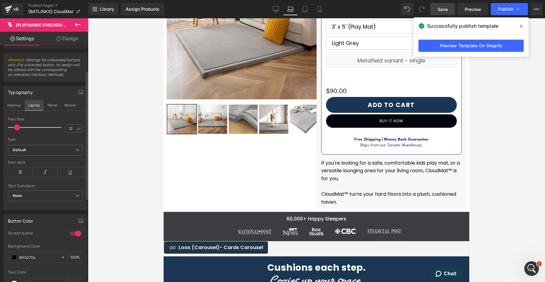
scroll to position [119, 0]
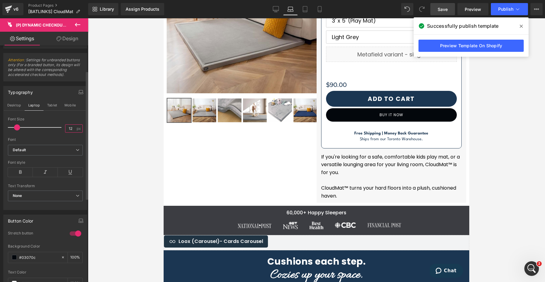
click at [72, 129] on input "12" at bounding box center [70, 129] width 11 height 8
click at [48, 105] on button "Tablet" at bounding box center [52, 105] width 17 height 10
type input "12"
type input "100"
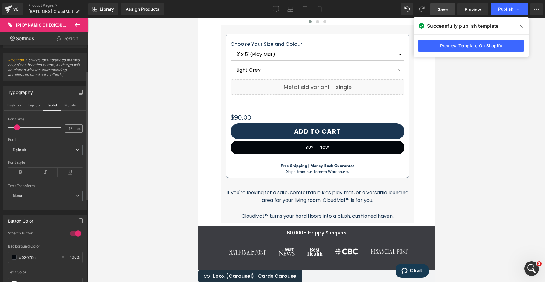
scroll to position [383, 0]
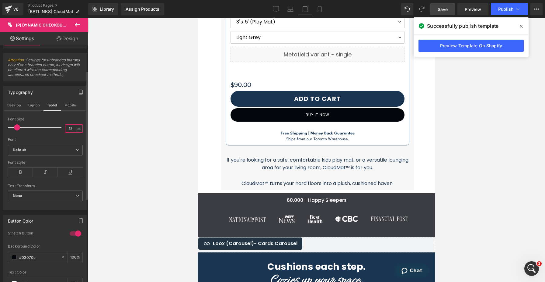
click at [67, 128] on input "12" at bounding box center [70, 129] width 11 height 8
click at [67, 105] on button "Mobile" at bounding box center [70, 105] width 19 height 10
type input "10"
type input "100"
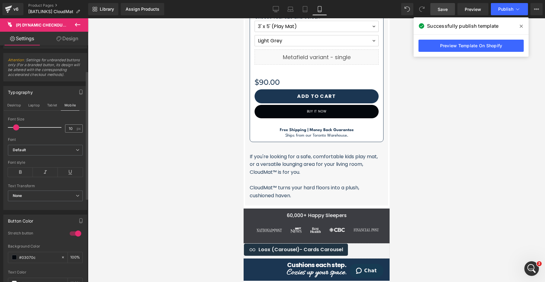
scroll to position [307, 0]
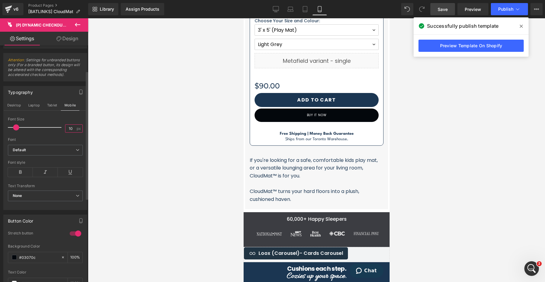
click at [67, 128] on input "10" at bounding box center [70, 129] width 11 height 8
type input "12"
click at [47, 151] on b "Default" at bounding box center [44, 149] width 63 height 5
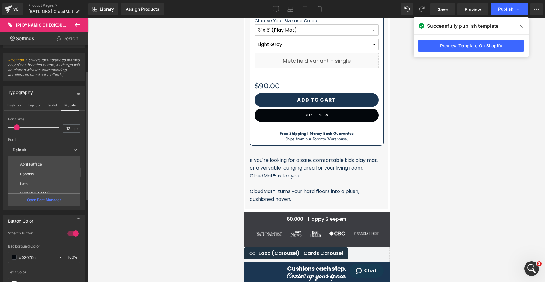
scroll to position [25, 0]
click at [38, 173] on li "Poppins" at bounding box center [45, 175] width 75 height 10
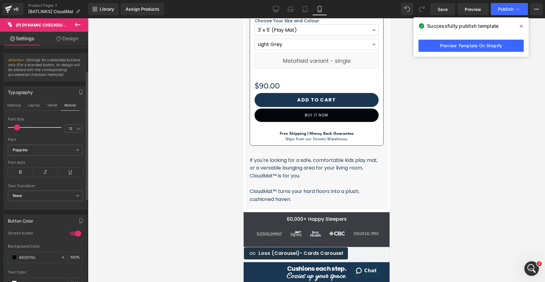
click at [12, 99] on div "Typography Desktop Laptop Tablet Mobile 12px Font Size 12 px Poppins Font Defau…" at bounding box center [45, 148] width 84 height 124
click at [12, 102] on button "Desktop" at bounding box center [14, 105] width 21 height 10
type input "100"
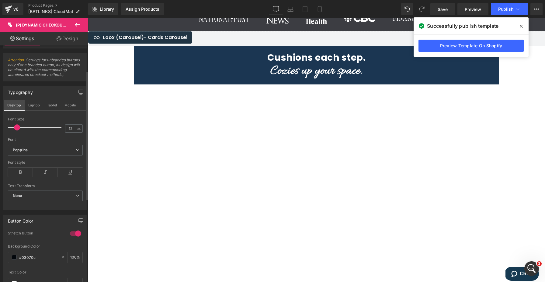
scroll to position [113, 0]
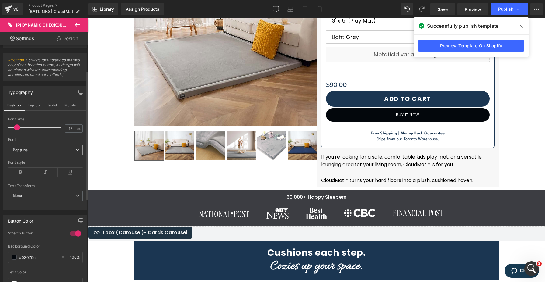
click at [25, 151] on icon "Poppins" at bounding box center [20, 149] width 15 height 5
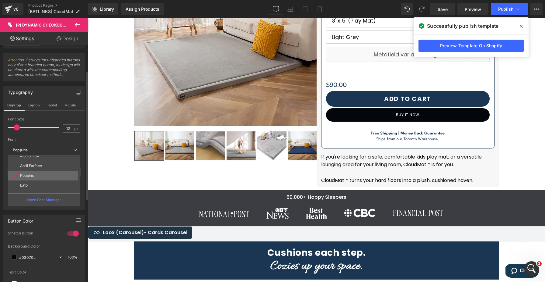
click at [26, 176] on p "Poppins" at bounding box center [27, 175] width 14 height 4
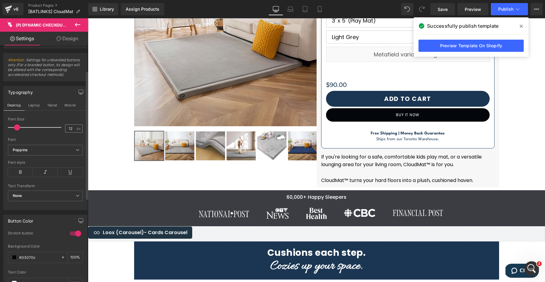
click at [77, 128] on span "px" at bounding box center [79, 128] width 5 height 4
click at [68, 126] on input "12" at bounding box center [70, 129] width 11 height 8
click at [45, 118] on div "Font Size" at bounding box center [45, 119] width 75 height 4
click at [36, 107] on button "Laptop" at bounding box center [34, 105] width 19 height 10
type input "12"
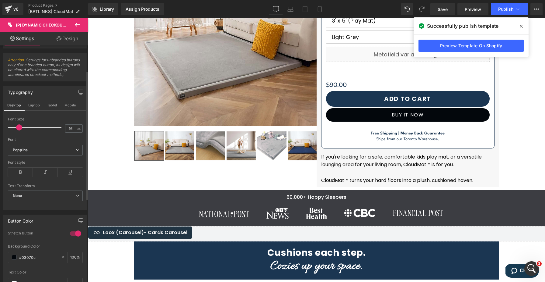
type input "100"
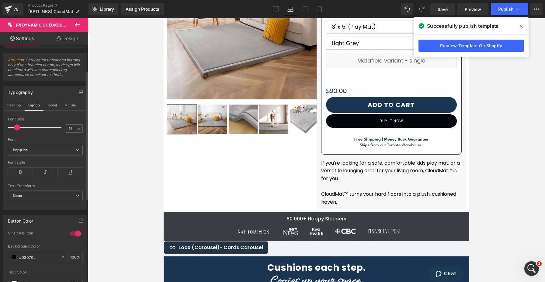
scroll to position [119, 0]
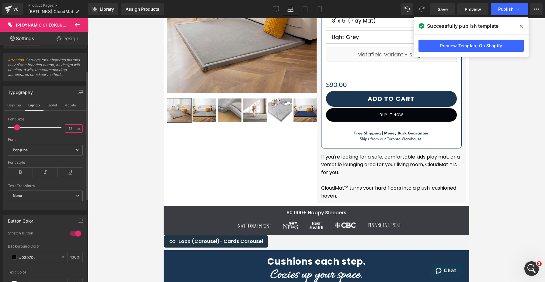
click at [66, 126] on input "12" at bounding box center [70, 129] width 11 height 8
click at [52, 117] on div "Font Size" at bounding box center [45, 119] width 75 height 4
click at [45, 105] on button "Tablet" at bounding box center [52, 105] width 17 height 10
type input "14"
type input "100"
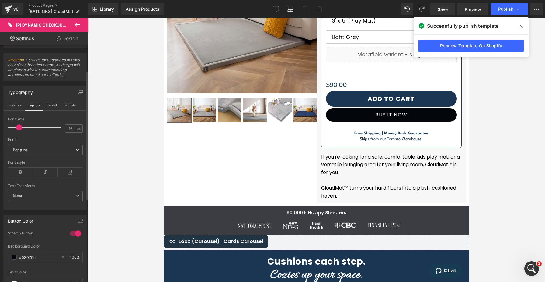
type input "100"
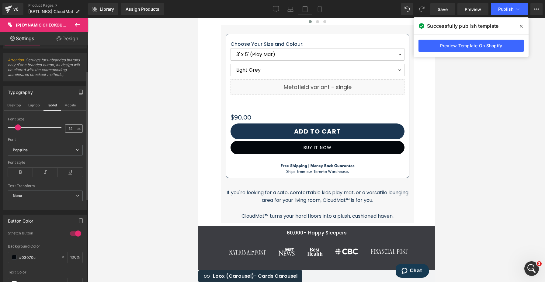
scroll to position [383, 0]
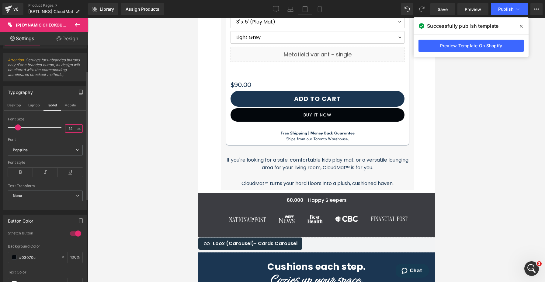
click at [68, 126] on input "14" at bounding box center [70, 129] width 11 height 8
click at [63, 106] on button "Mobile" at bounding box center [70, 105] width 19 height 10
type input "12"
type input "100"
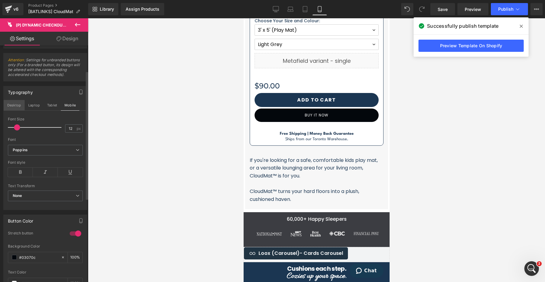
click at [18, 104] on button "Desktop" at bounding box center [14, 105] width 21 height 10
type input "16"
type input "100"
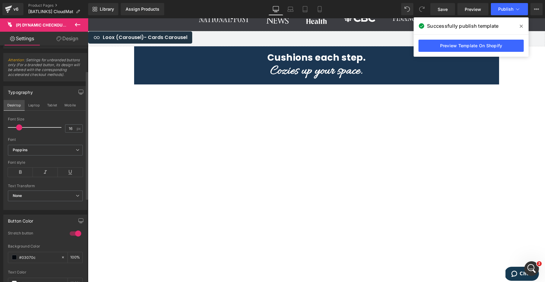
scroll to position [113, 0]
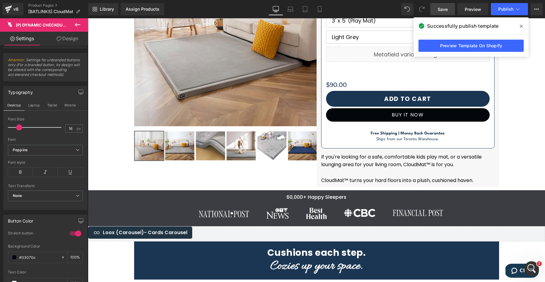
click at [447, 9] on span "Save" at bounding box center [443, 9] width 10 height 6
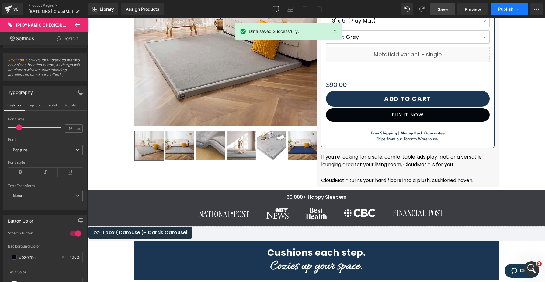
click at [505, 7] on span "Publish" at bounding box center [506, 9] width 15 height 5
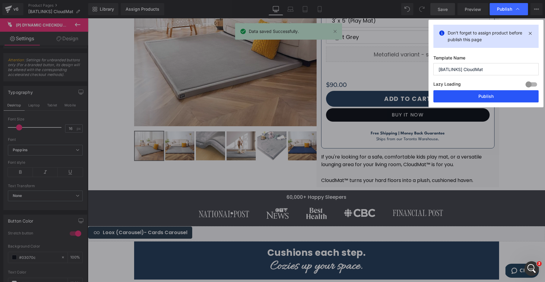
click at [462, 92] on button "Publish" at bounding box center [486, 96] width 105 height 12
